Goal: Information Seeking & Learning: Understand process/instructions

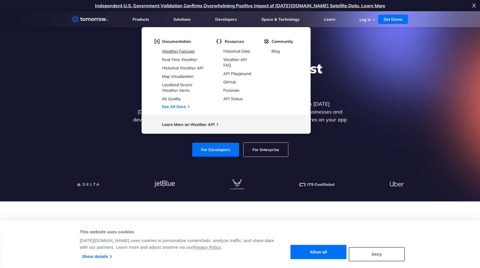
click at [182, 52] on link "Weather Forecast" at bounding box center [178, 51] width 33 height 5
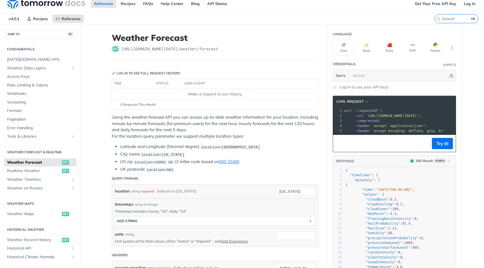
scroll to position [7, 0]
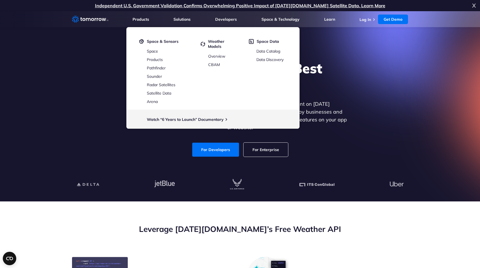
click at [231, 158] on div "Explore the World’s Best Weather API Get reliable and precise weather data thro…" at bounding box center [240, 108] width 345 height 119
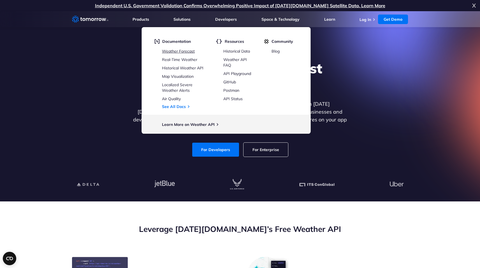
click at [178, 52] on link "Weather Forecast" at bounding box center [178, 51] width 33 height 5
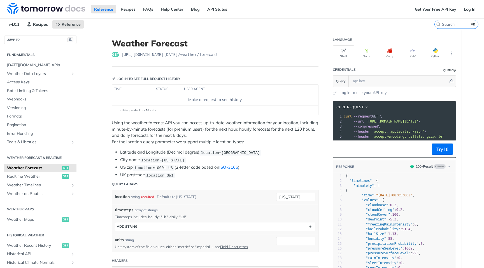
click at [363, 7] on div "Reference Recipes FAQs Help Center Blog API Status" at bounding box center [206, 9] width 412 height 18
click at [433, 8] on link "Get Your Free API Key" at bounding box center [436, 9] width 48 height 8
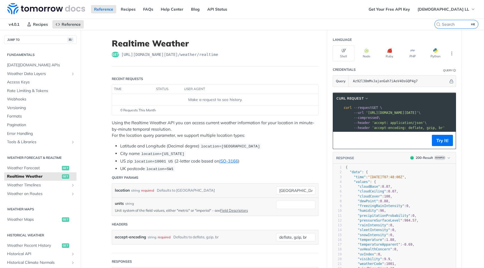
scroll to position [0, 122]
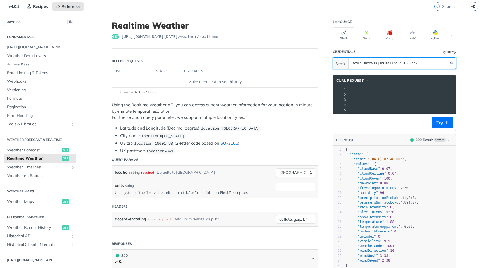
click at [360, 62] on input "Az92l38mMvJajanGah7iAoV4OsGQP4g7" at bounding box center [399, 63] width 98 height 11
click at [365, 8] on nav "v4.0.1 Recipes Reference" at bounding box center [217, 6] width 435 height 11
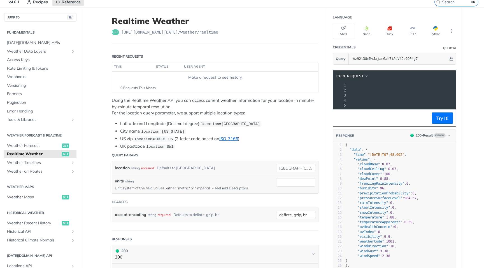
scroll to position [25, 0]
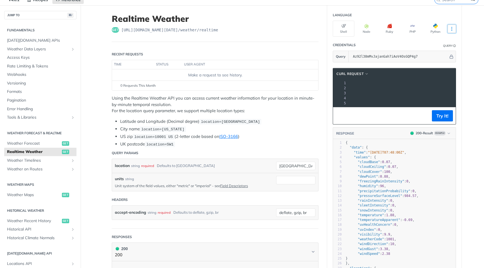
click at [449, 28] on icon "More ellipsis" at bounding box center [451, 28] width 5 height 5
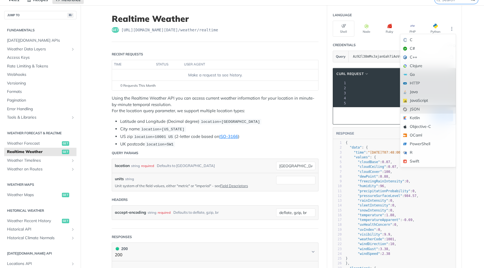
click at [424, 111] on div "JSON" at bounding box center [427, 109] width 55 height 9
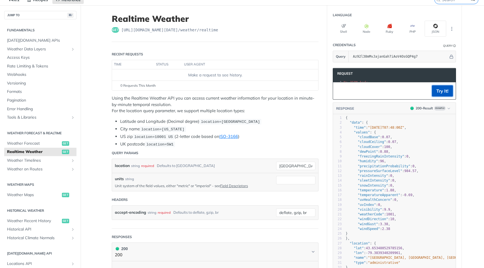
click at [440, 93] on button "Try It!" at bounding box center [442, 90] width 21 height 11
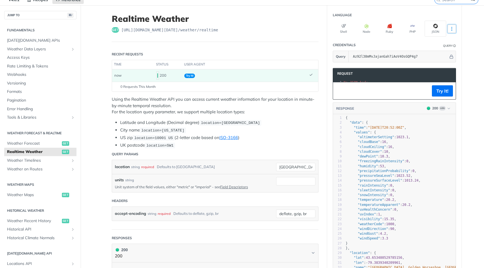
click at [450, 29] on icon "More ellipsis" at bounding box center [451, 28] width 5 height 5
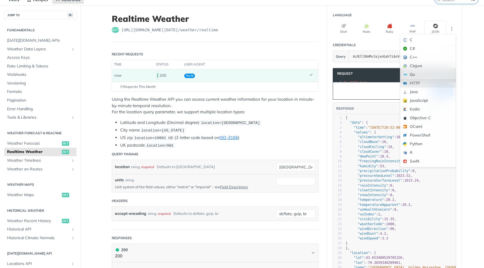
click at [421, 85] on div "HTTP" at bounding box center [427, 83] width 55 height 9
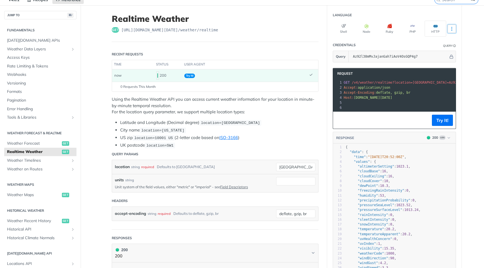
click at [453, 29] on button "More Languages" at bounding box center [452, 29] width 8 height 8
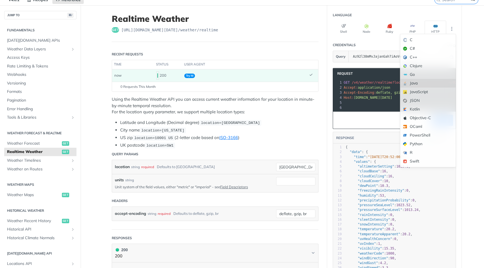
click at [419, 82] on div "Java" at bounding box center [427, 83] width 55 height 9
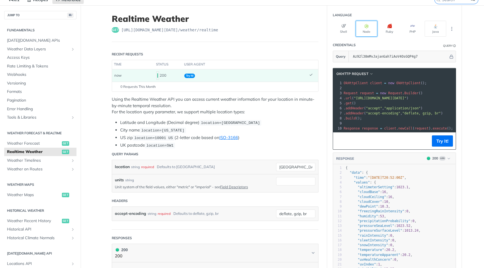
click at [370, 29] on button "Node" at bounding box center [367, 29] width 22 height 16
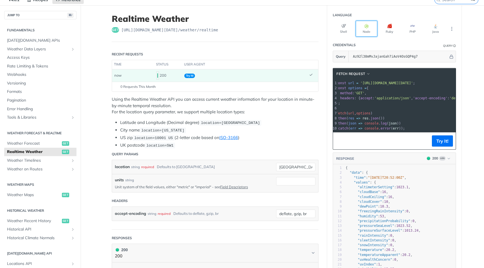
scroll to position [0, 1]
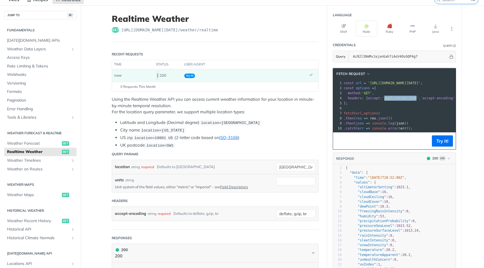
drag, startPoint x: 384, startPoint y: 99, endPoint x: 416, endPoint y: 101, distance: 32.3
click at [416, 101] on div "1 const url = 'https://api.tomorrow.io/v4/weather/realtime?location=toronto&api…" at bounding box center [460, 106] width 235 height 50
copy span "application/json"
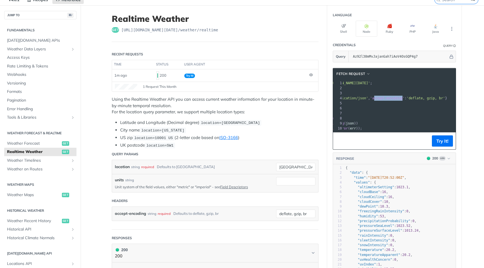
drag, startPoint x: 375, startPoint y: 99, endPoint x: 405, endPoint y: 97, distance: 29.5
click at [405, 97] on span "'accept-encoding'" at bounding box center [387, 98] width 34 height 4
copy span "ccept-encoding"
drag, startPoint x: 413, startPoint y: 99, endPoint x: 447, endPoint y: 99, distance: 34.5
click at [445, 99] on span "'deflate, gzip, br'" at bounding box center [426, 98] width 38 height 4
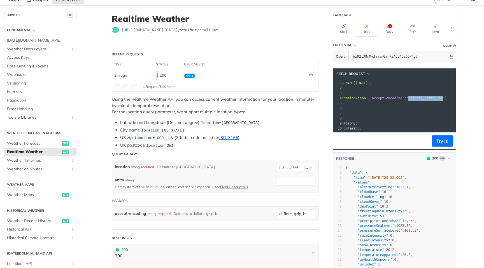
copy span "deflate, gzip, br"
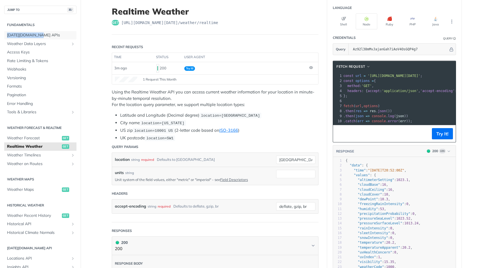
scroll to position [27, 0]
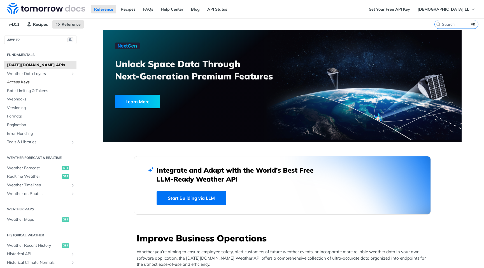
click at [16, 80] on span "Access Keys" at bounding box center [41, 83] width 68 height 6
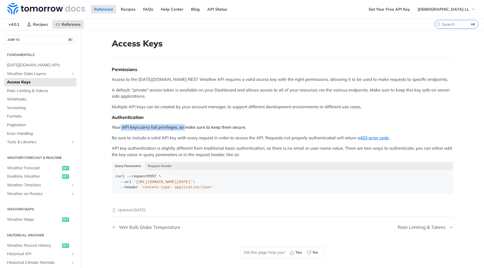
drag, startPoint x: 139, startPoint y: 128, endPoint x: 182, endPoint y: 129, distance: 42.6
click at [182, 129] on strong "Your API keys carry full privileges, so make sure to keep them secure." at bounding box center [179, 127] width 134 height 5
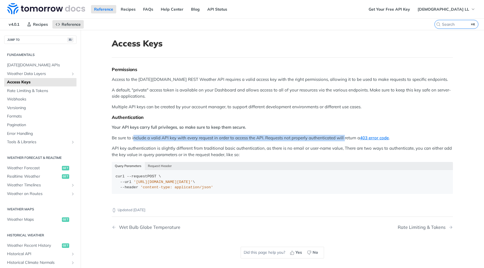
drag, startPoint x: 143, startPoint y: 138, endPoint x: 342, endPoint y: 139, distance: 198.9
click at [342, 139] on p "Be sure to include a valid API key with every request in order to access the AP…" at bounding box center [282, 138] width 341 height 6
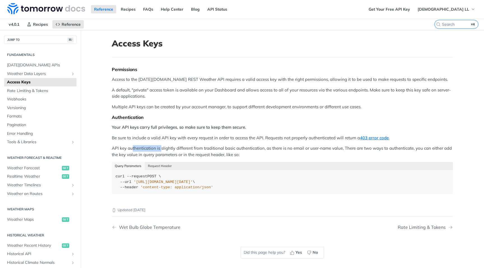
drag, startPoint x: 130, startPoint y: 149, endPoint x: 159, endPoint y: 149, distance: 28.3
click at [159, 149] on p "API key authentication is slightly different from traditional basic authenticat…" at bounding box center [282, 151] width 341 height 13
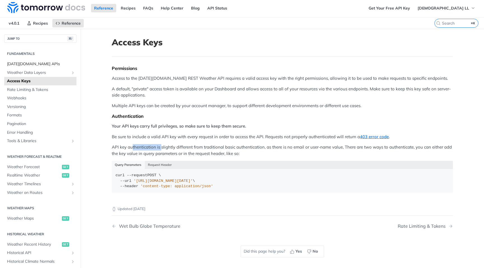
click at [32, 66] on span "[DATE][DOMAIN_NAME] APIs" at bounding box center [41, 64] width 68 height 6
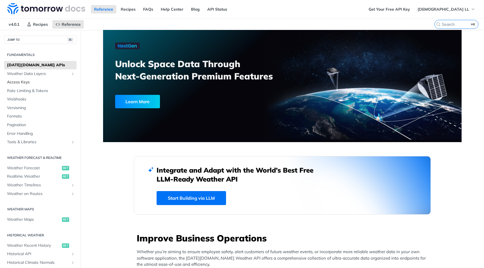
click at [29, 84] on span "Access Keys" at bounding box center [41, 83] width 68 height 6
